Goal: Information Seeking & Learning: Learn about a topic

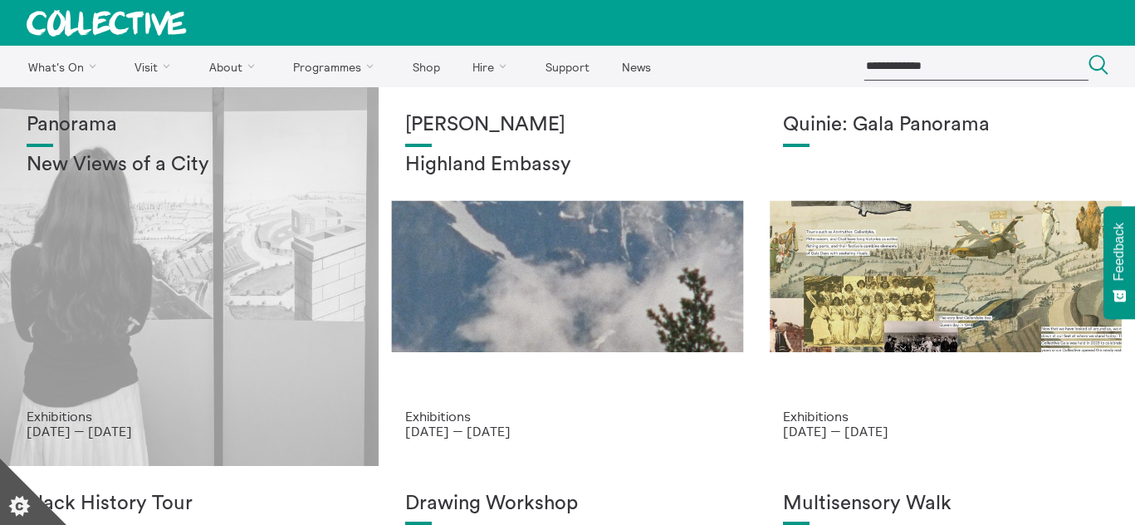
click at [175, 301] on div "Panorama New Views of a City" at bounding box center [189, 261] width 325 height 295
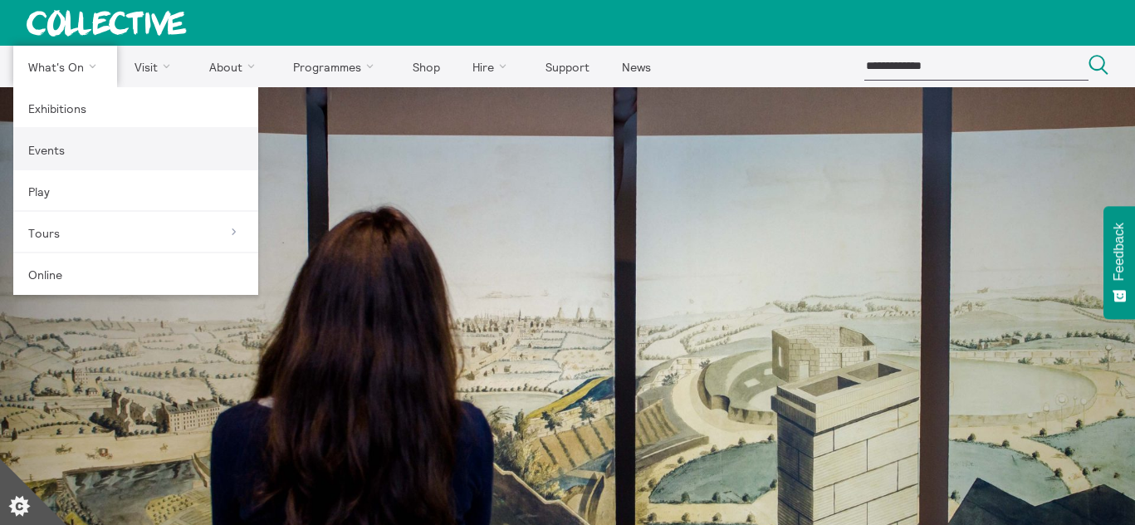
click at [133, 134] on link "Events" at bounding box center [135, 149] width 245 height 41
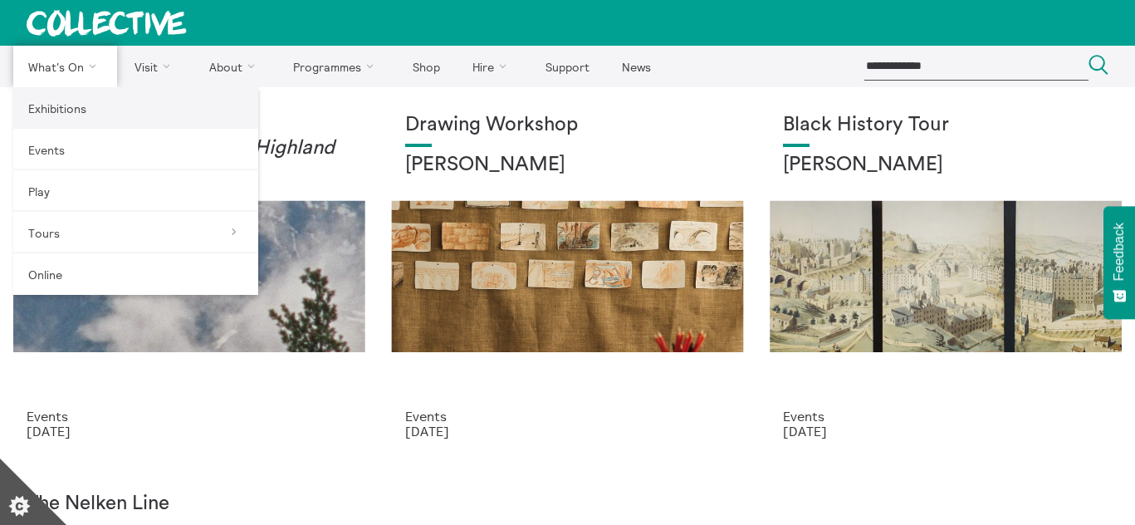
click at [89, 117] on link "Exhibitions" at bounding box center [135, 107] width 245 height 41
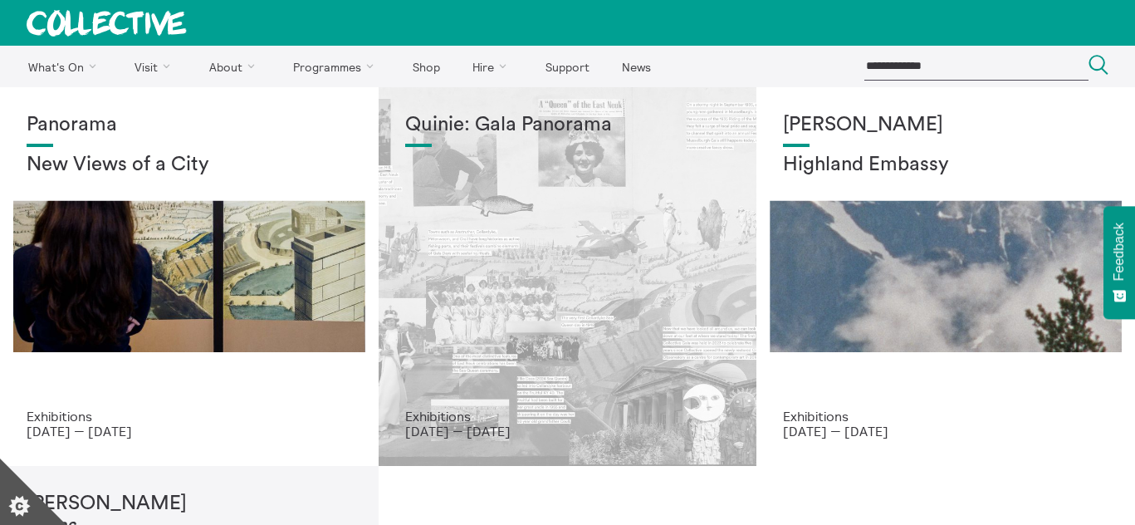
click at [497, 343] on div "Quinie: Gala Panorama" at bounding box center [567, 261] width 325 height 295
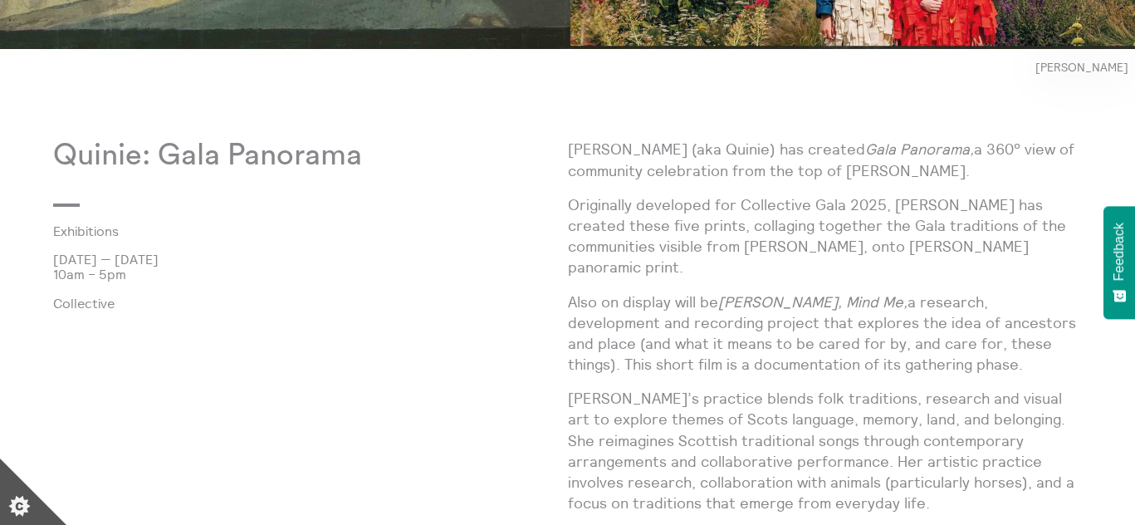
scroll to position [971, 0]
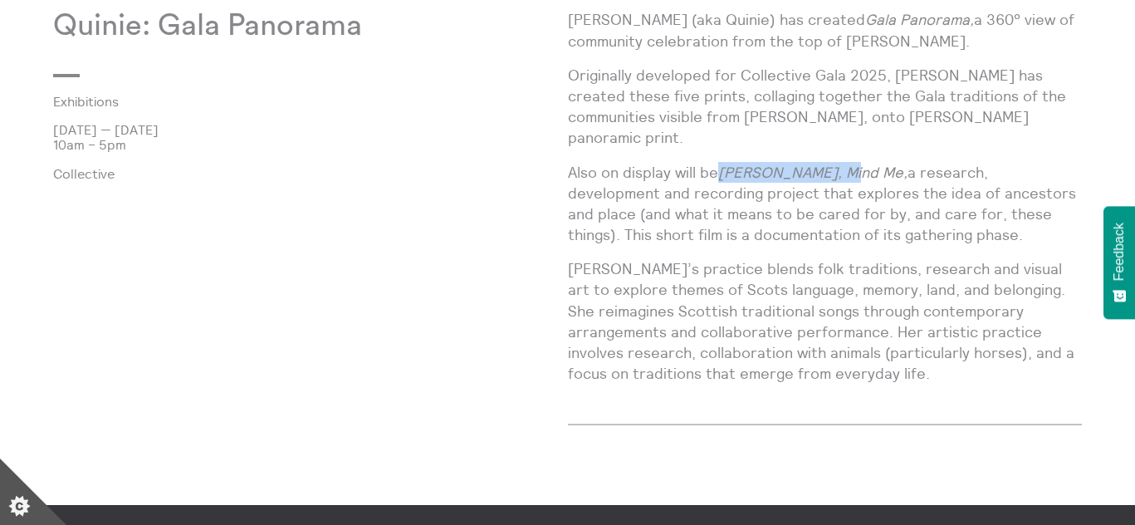
drag, startPoint x: 853, startPoint y: 151, endPoint x: 724, endPoint y: 151, distance: 129.5
click at [724, 163] on em "Forefowk, Mind Me," at bounding box center [812, 172] width 189 height 19
copy em "Forefowk, Mind Me"
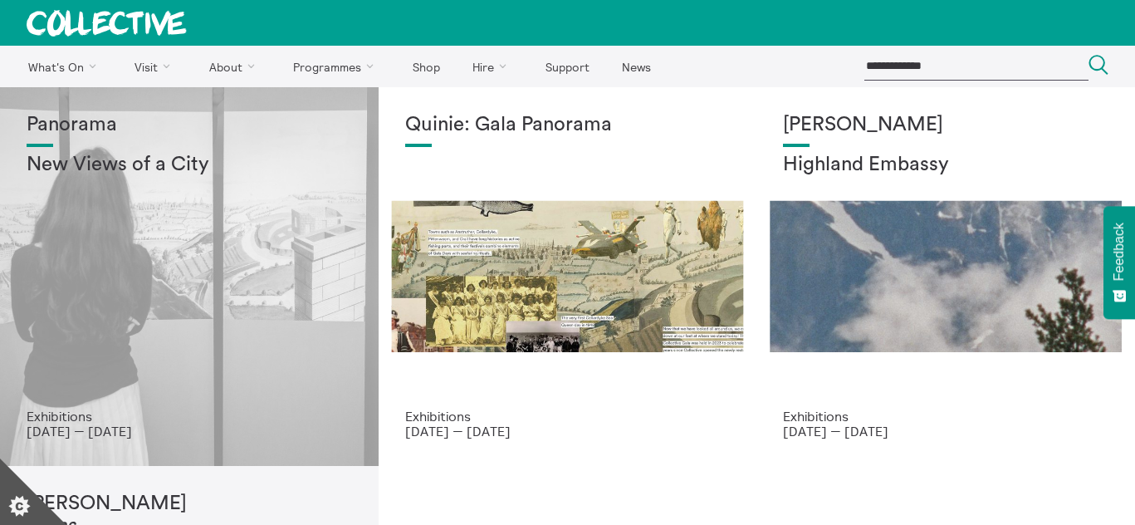
click at [236, 342] on div "Panorama New Views of a City" at bounding box center [189, 261] width 325 height 295
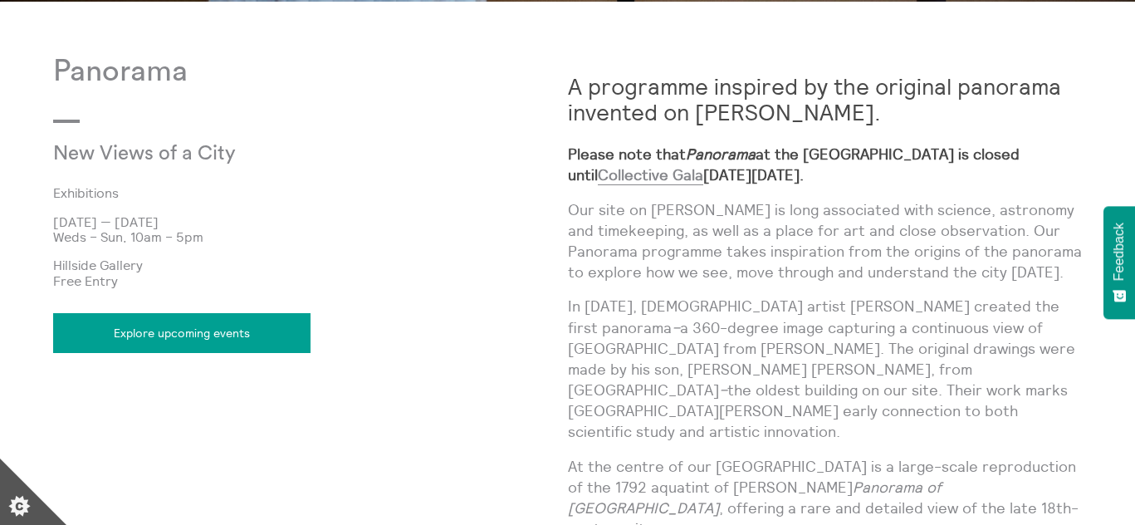
scroll to position [844, 0]
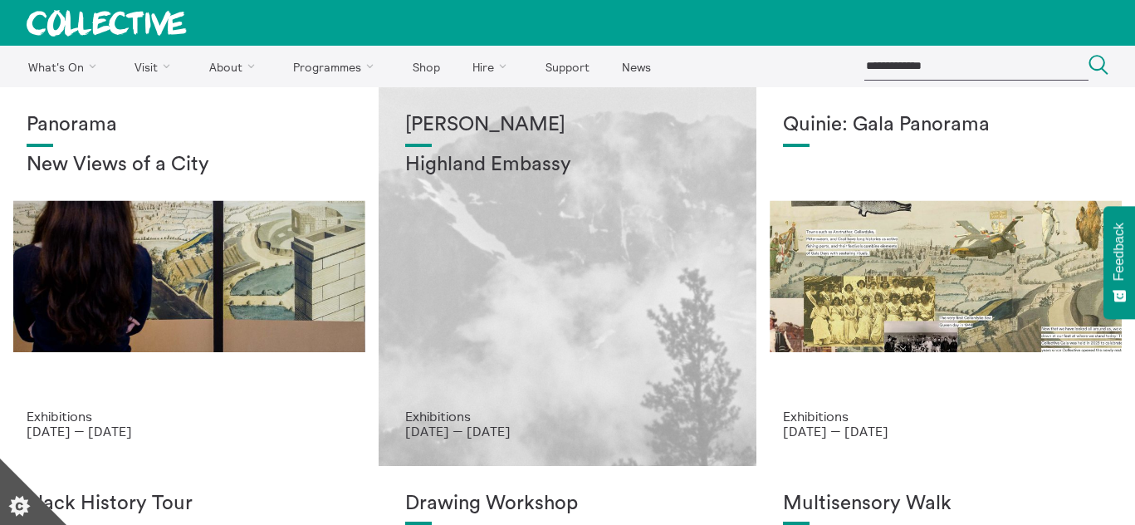
click at [502, 182] on div "Shen Xin Highland Embassy" at bounding box center [567, 261] width 325 height 295
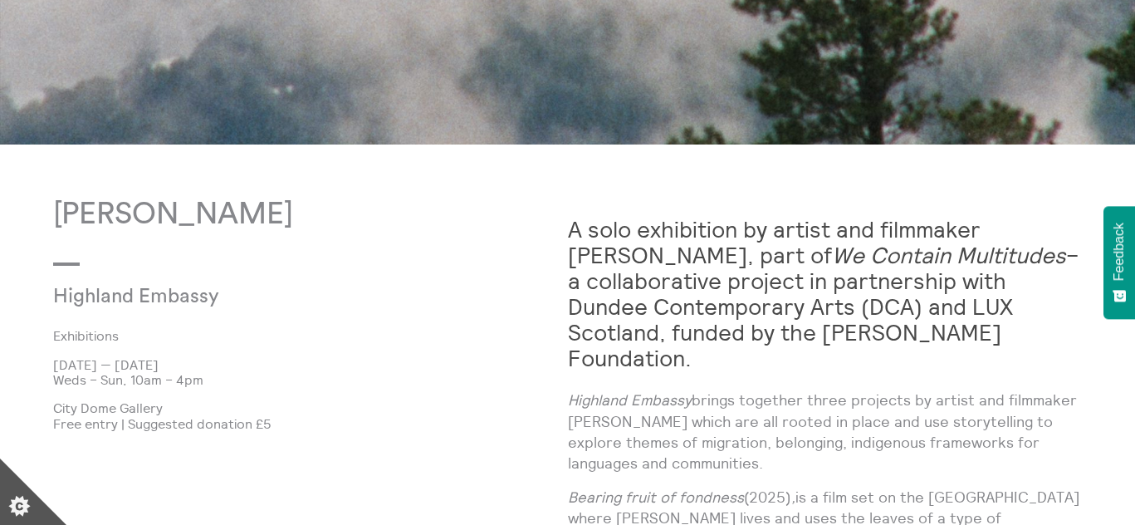
scroll to position [850, 0]
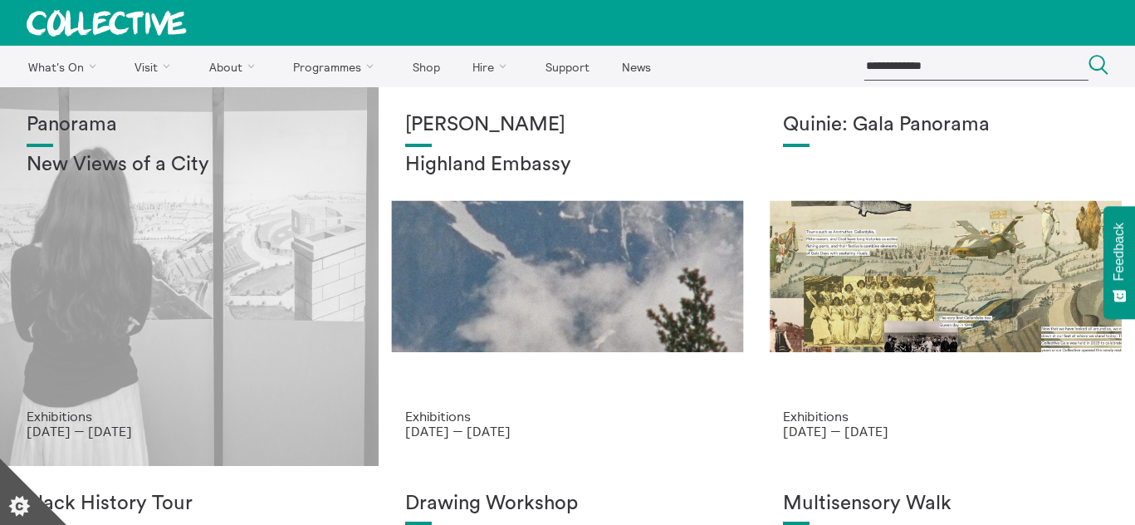
click at [146, 248] on div "Panorama New Views of a City" at bounding box center [189, 261] width 325 height 295
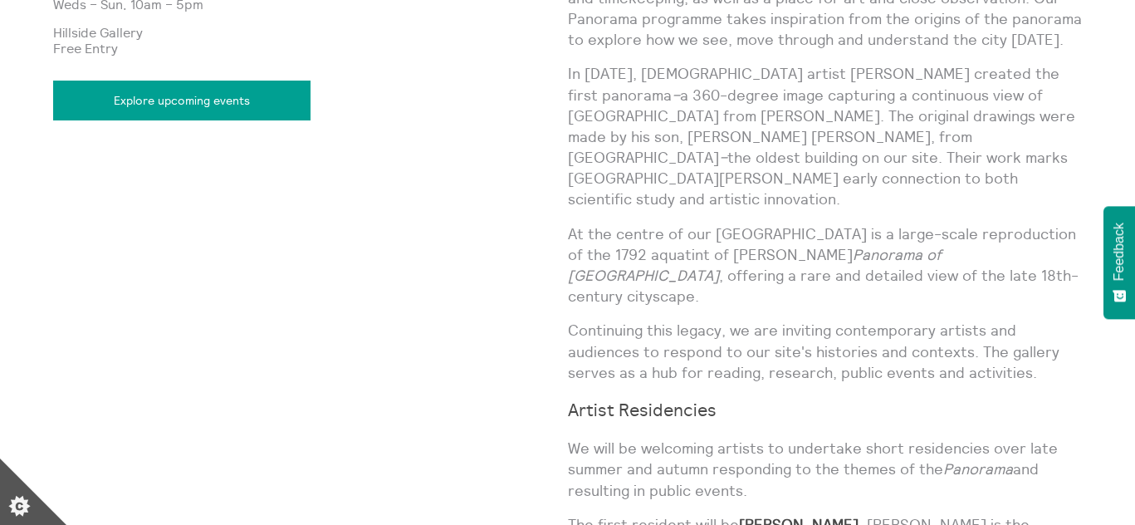
click at [271, 108] on link "Explore upcoming events" at bounding box center [181, 101] width 257 height 40
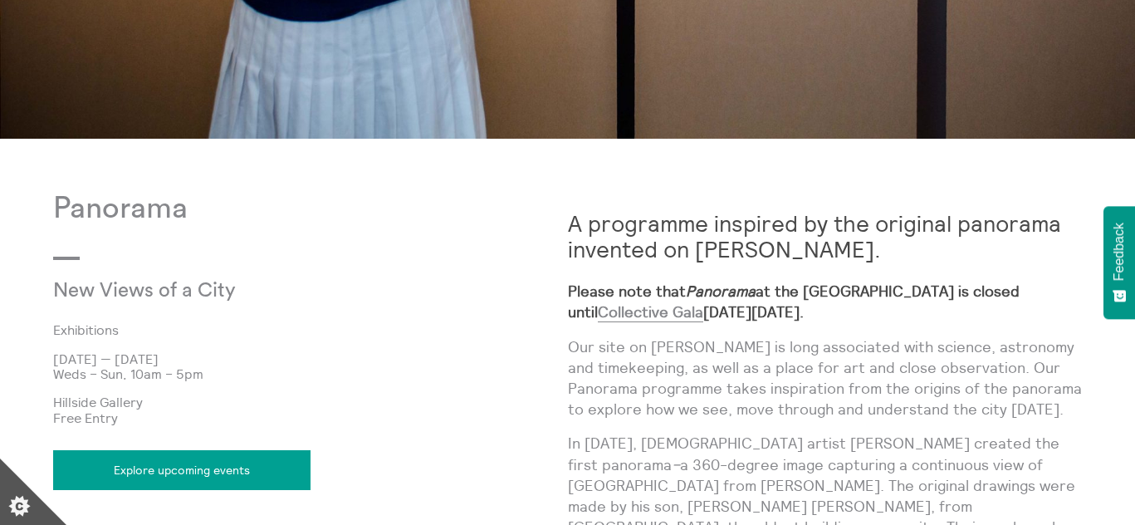
scroll to position [710, 0]
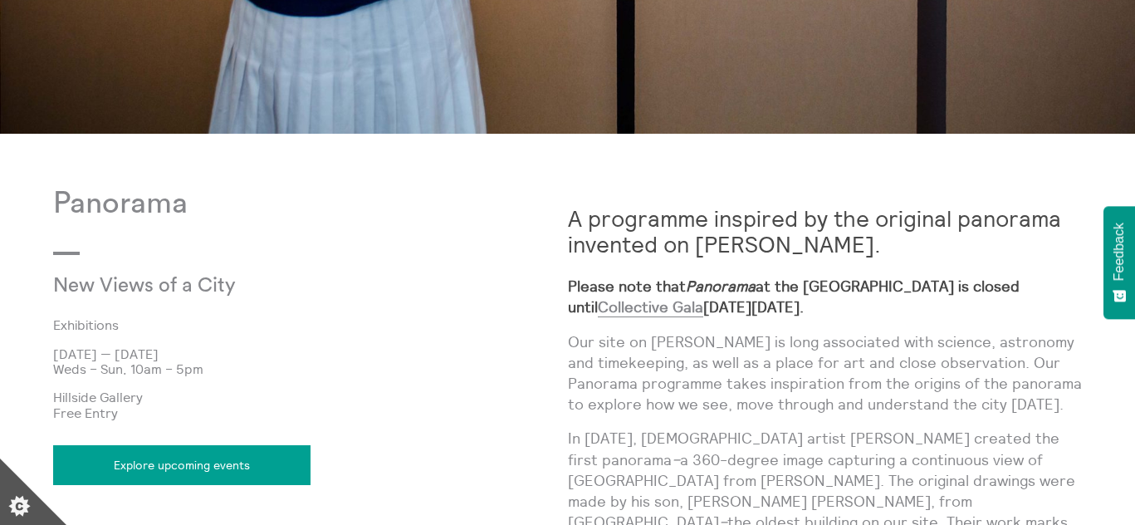
click at [220, 465] on link "Explore upcoming events" at bounding box center [181, 465] width 257 height 40
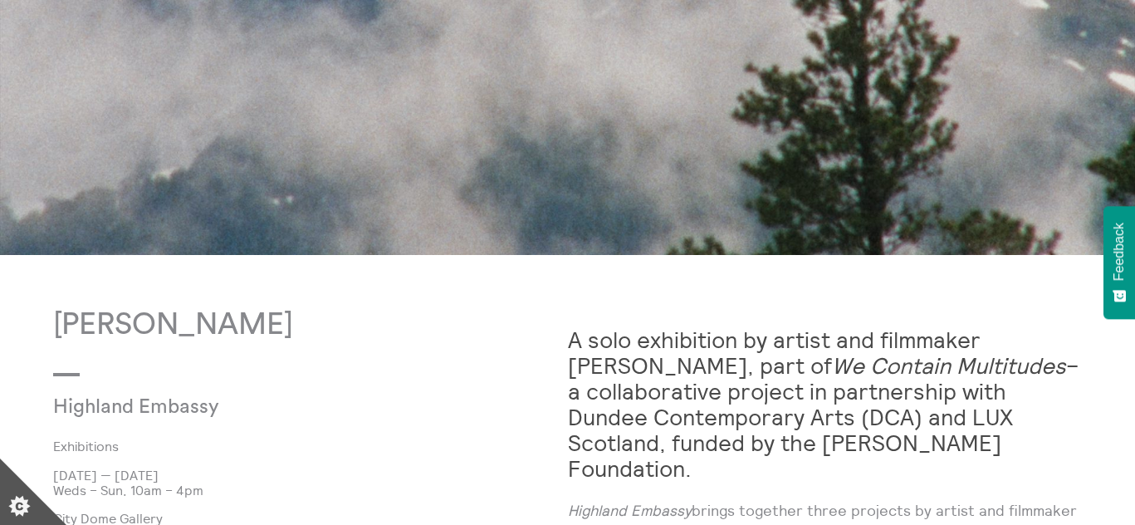
scroll to position [970, 0]
